Goal: Task Accomplishment & Management: Complete application form

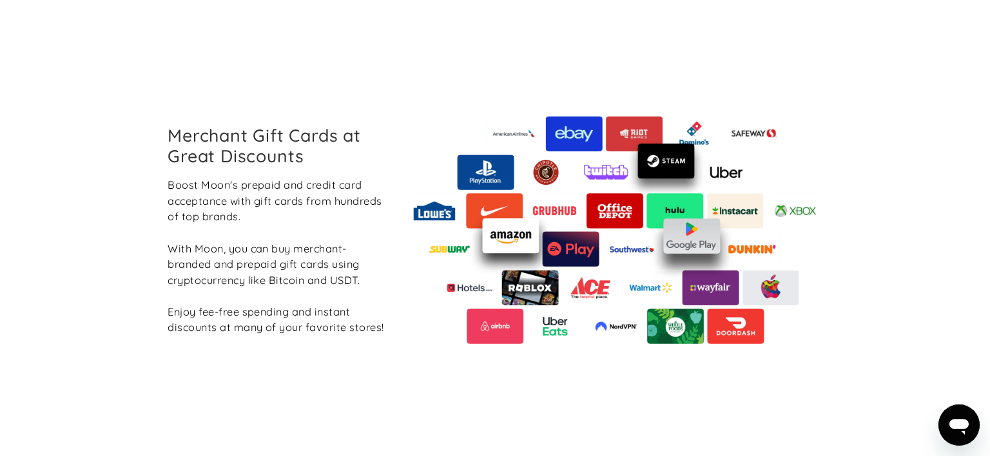
scroll to position [1450, 0]
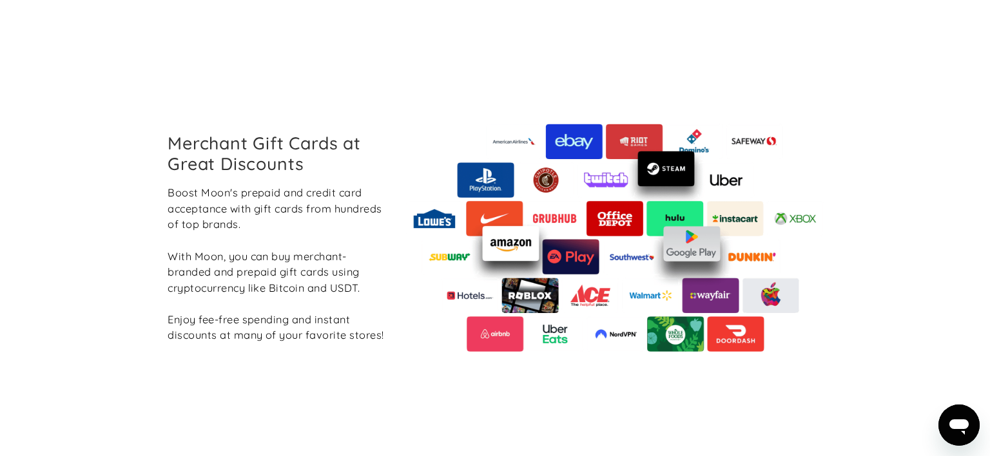
click at [669, 56] on div "Merchant Gift Cards at Great Discounts Boost Moon's prepaid and credit card acc…" at bounding box center [494, 237] width 675 height 401
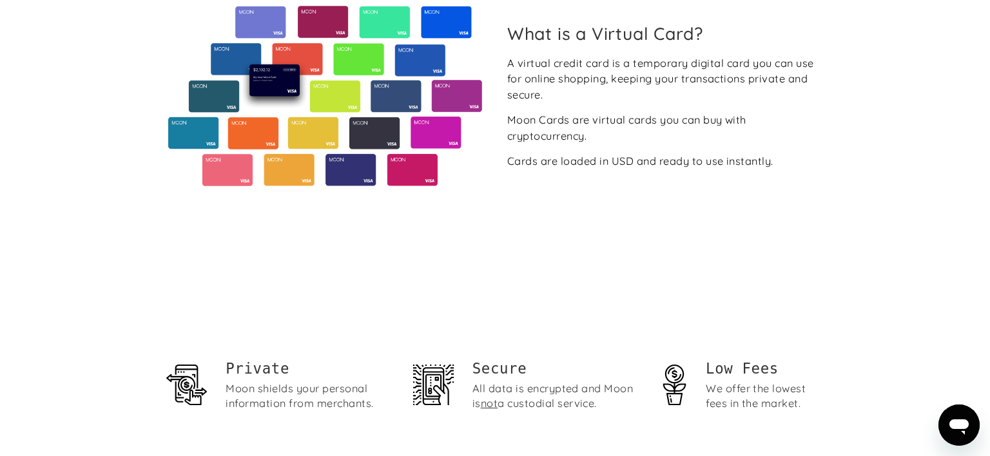
scroll to position [0, 0]
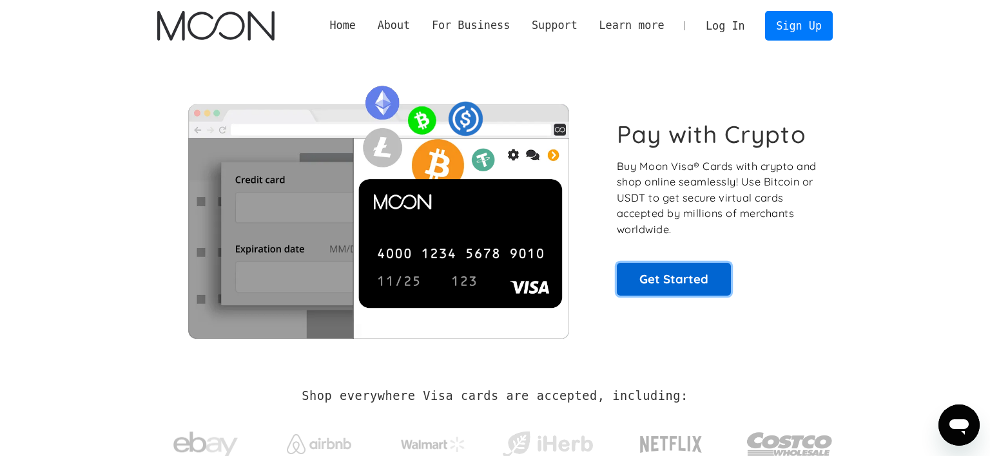
click at [667, 288] on link "Get Started" at bounding box center [674, 279] width 114 height 32
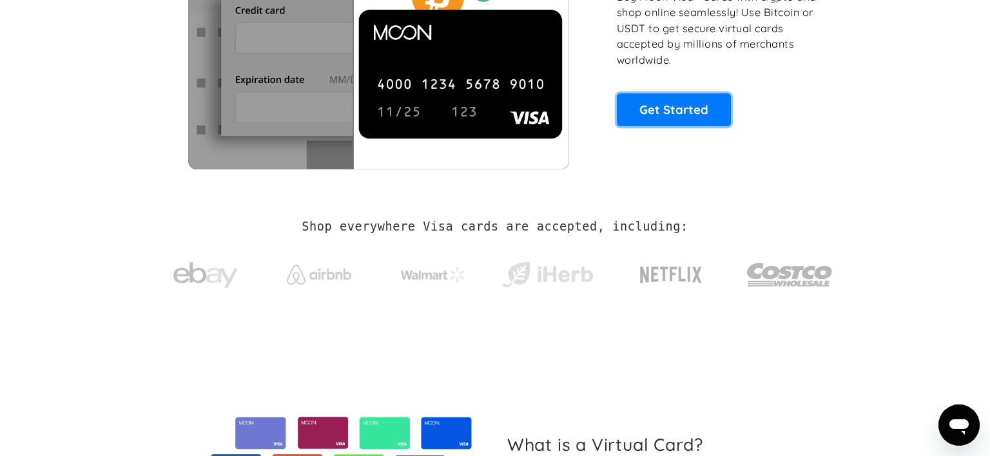
scroll to position [174, 0]
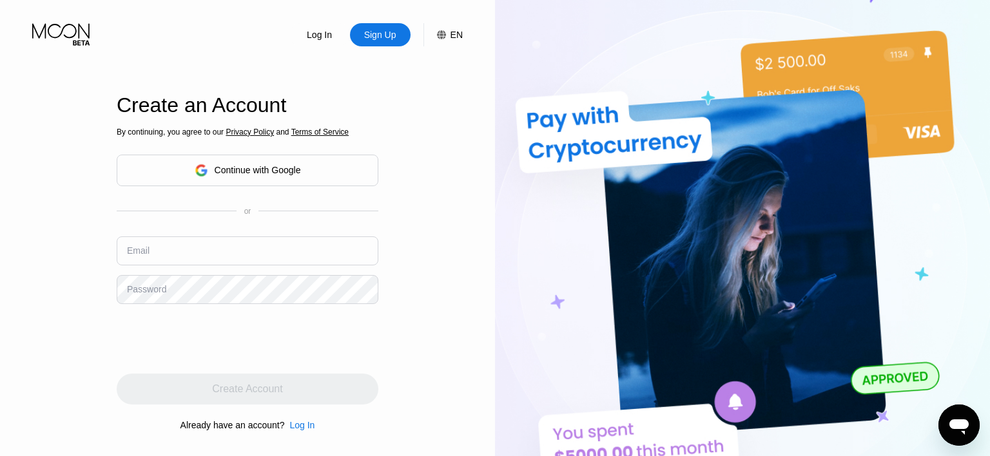
click at [257, 168] on div "Continue with Google" at bounding box center [258, 170] width 86 height 10
